Goal: Information Seeking & Learning: Learn about a topic

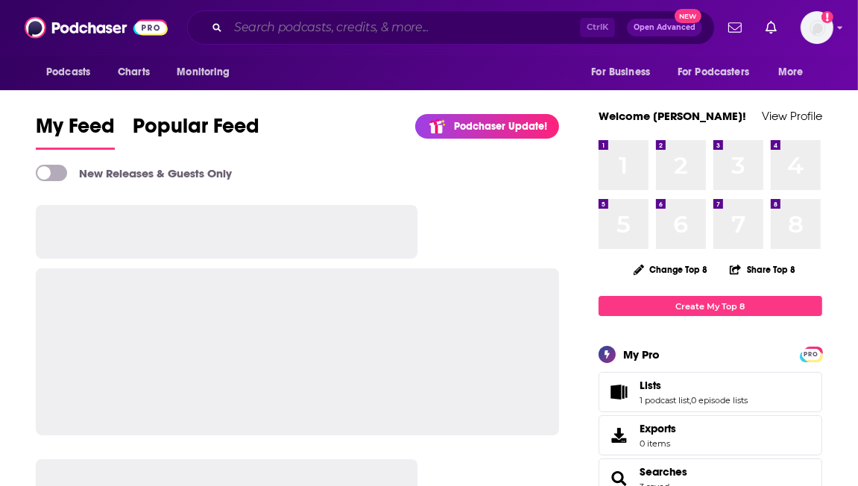
click at [256, 22] on input "Search podcasts, credits, & more..." at bounding box center [404, 28] width 352 height 24
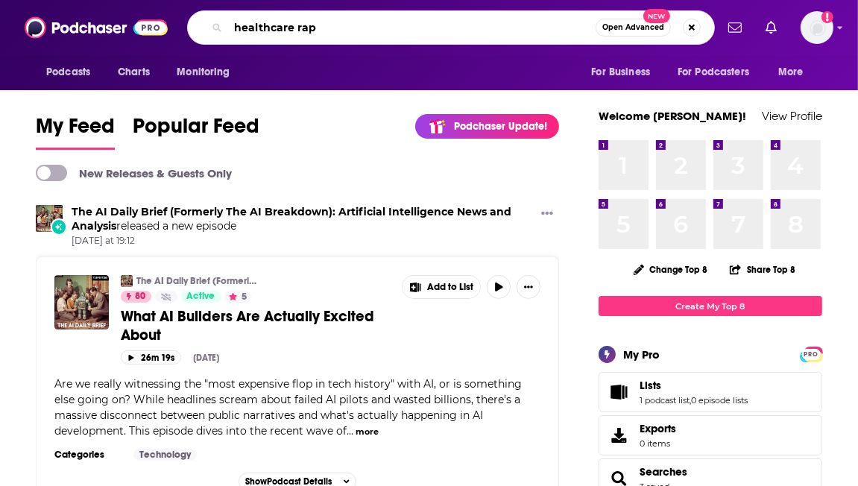
type input "healthcare rap"
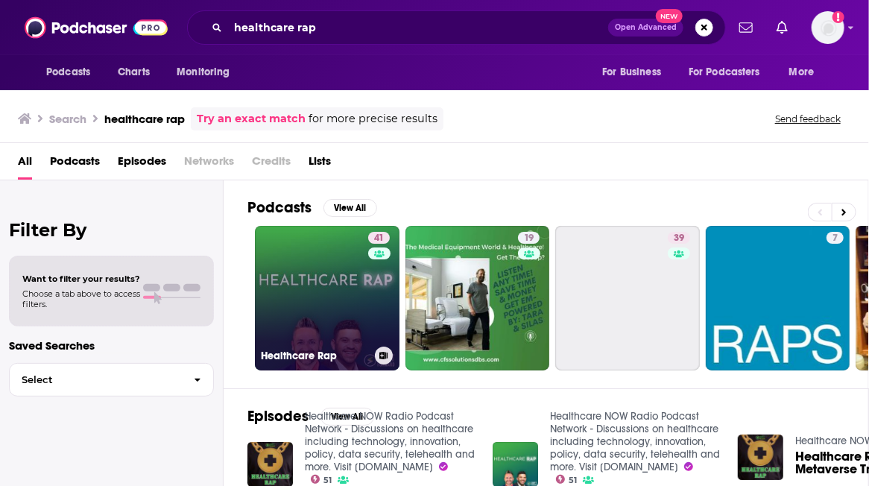
click at [321, 288] on link "41 Healthcare Rap" at bounding box center [327, 298] width 145 height 145
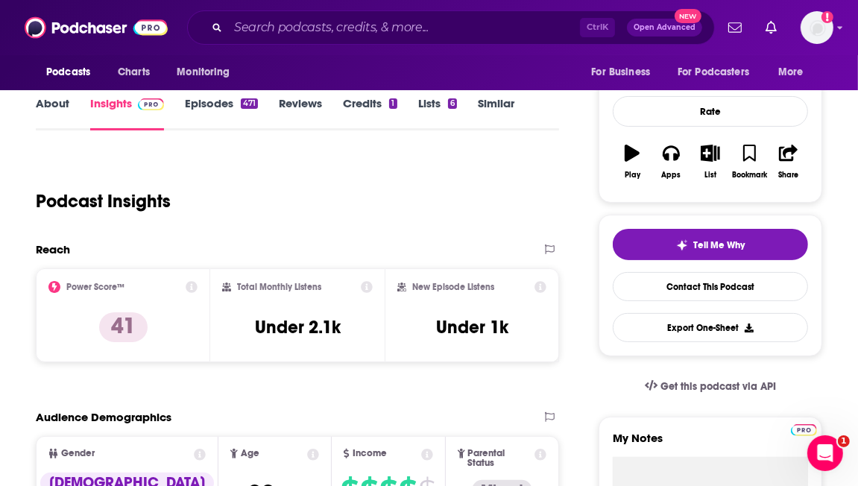
scroll to position [198, 0]
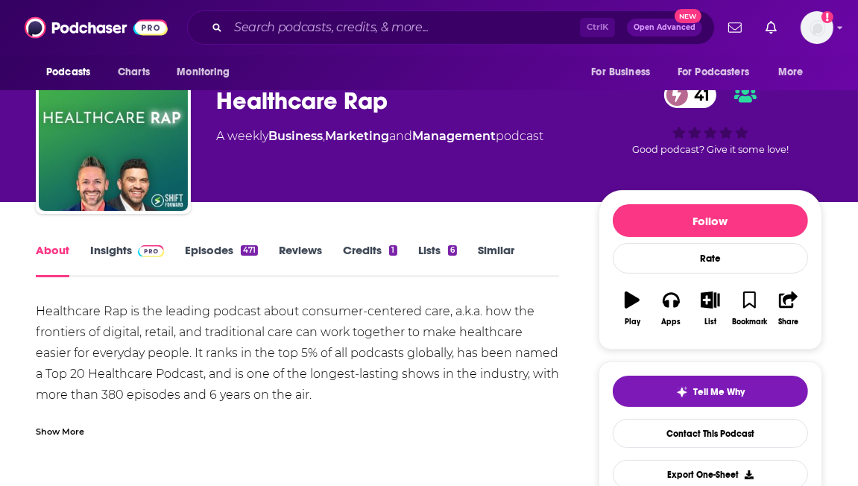
scroll to position [38, 0]
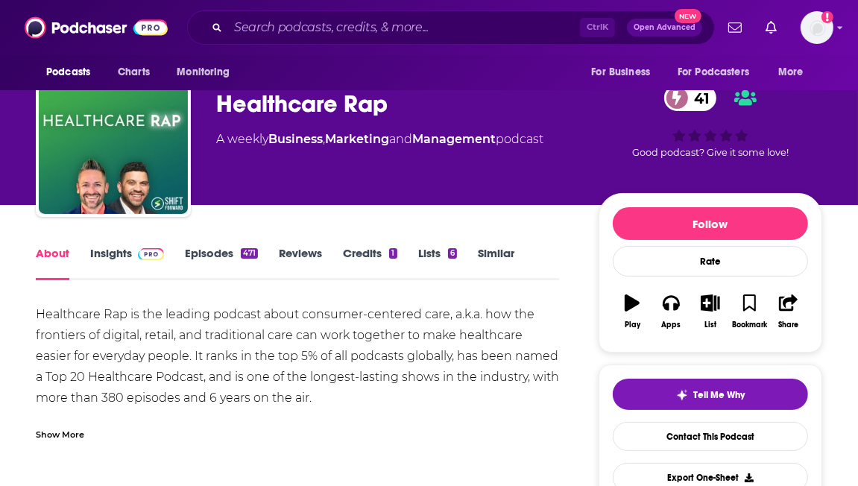
click at [224, 253] on link "Episodes 471" at bounding box center [221, 263] width 73 height 34
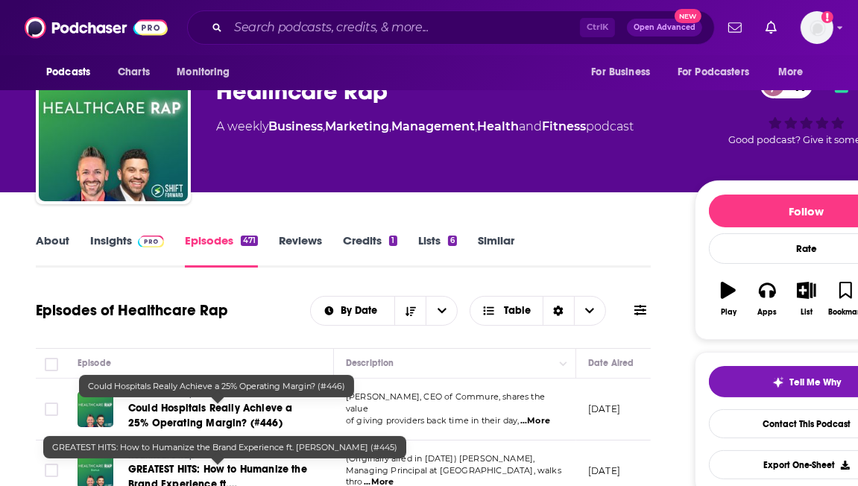
scroll to position [50, 0]
